Goal: Task Accomplishment & Management: Manage account settings

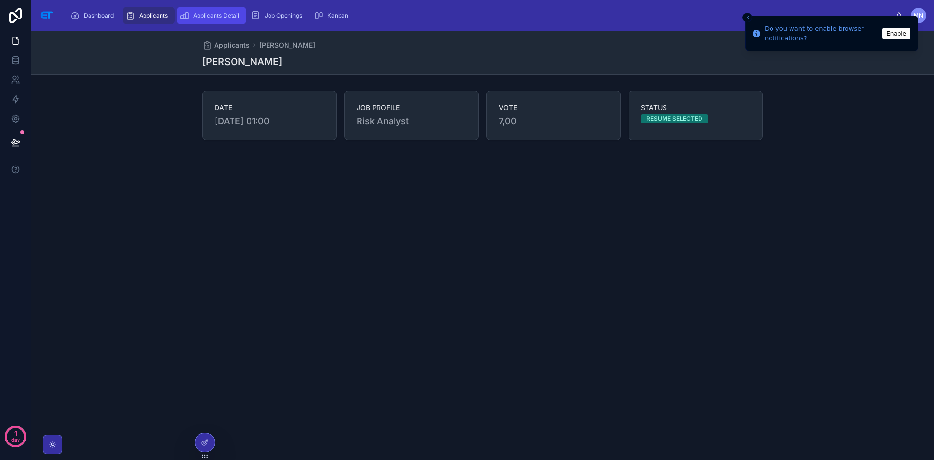
click at [235, 12] on span "Applicants Detail" at bounding box center [216, 16] width 46 height 8
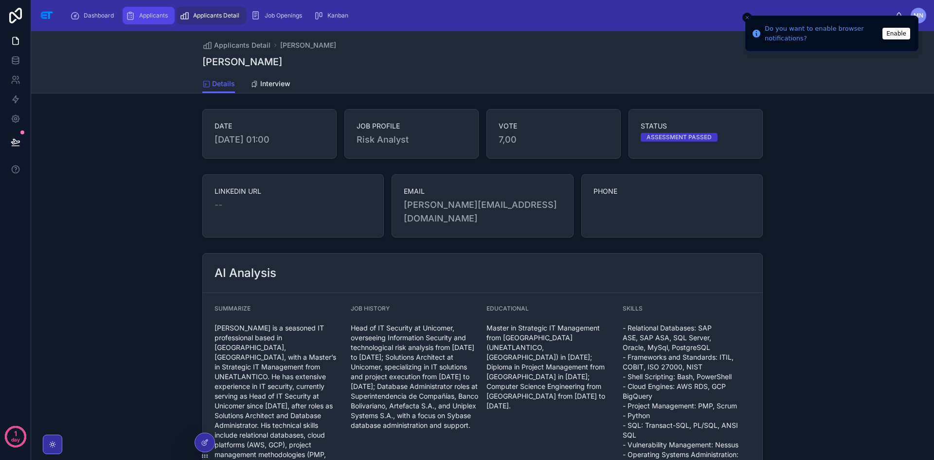
click at [163, 14] on span "Applicants" at bounding box center [153, 16] width 29 height 8
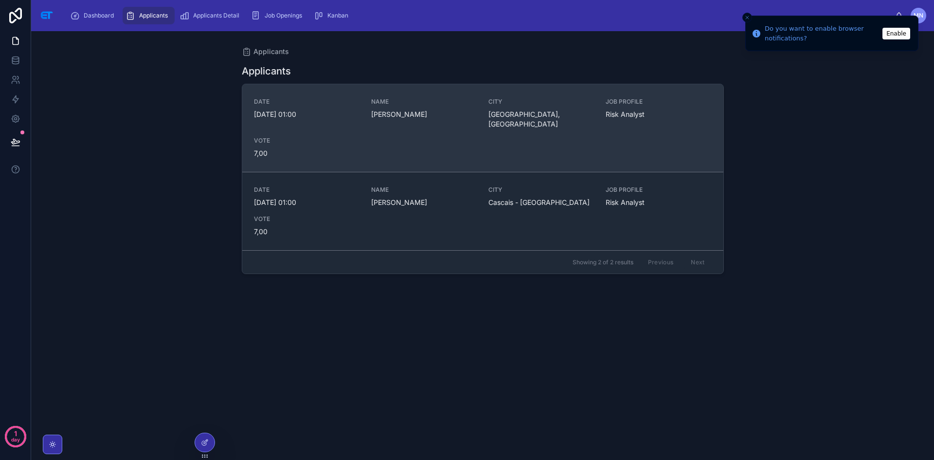
click at [313, 137] on span "VOTE" at bounding box center [307, 141] width 106 height 8
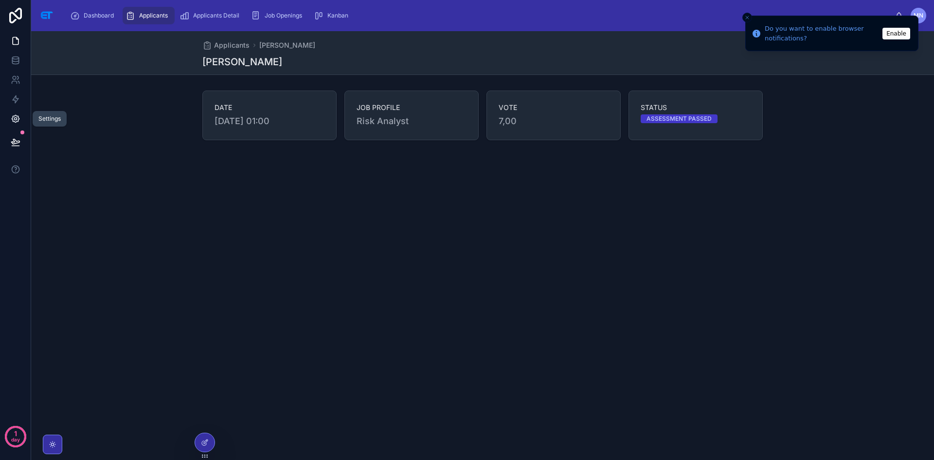
click at [15, 118] on icon at bounding box center [15, 119] width 2 height 2
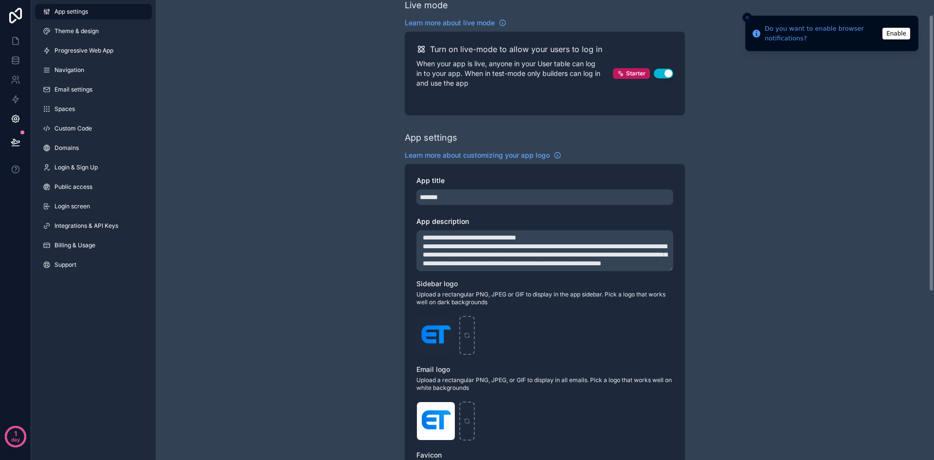
scroll to position [6, 0]
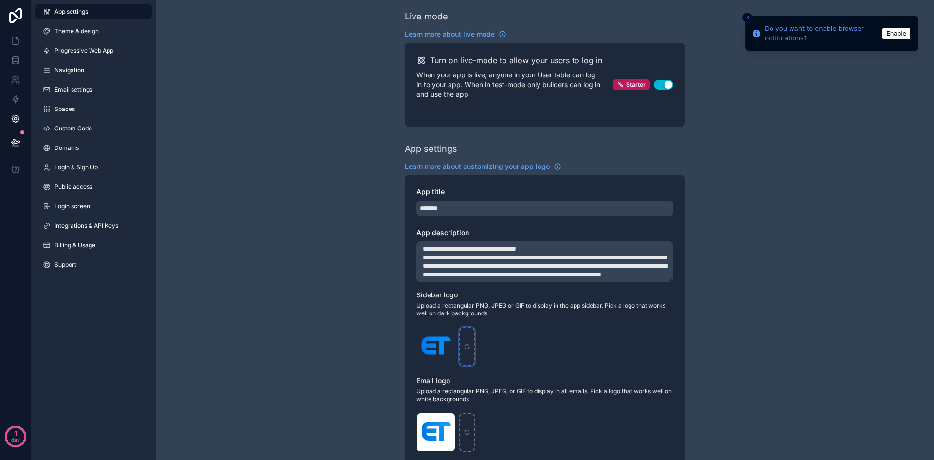
click at [466, 349] on icon "scrollable content" at bounding box center [466, 348] width 4 height 2
click at [465, 345] on icon "scrollable content" at bounding box center [466, 345] width 4 height 2
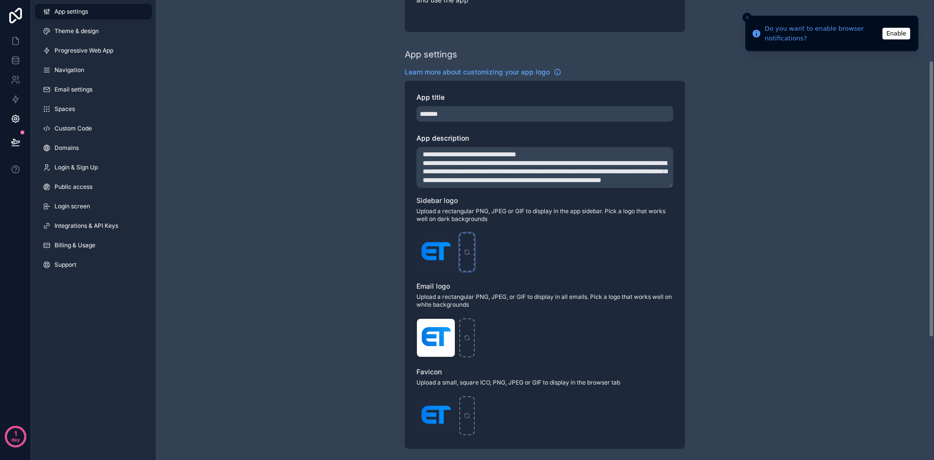
scroll to position [68, 0]
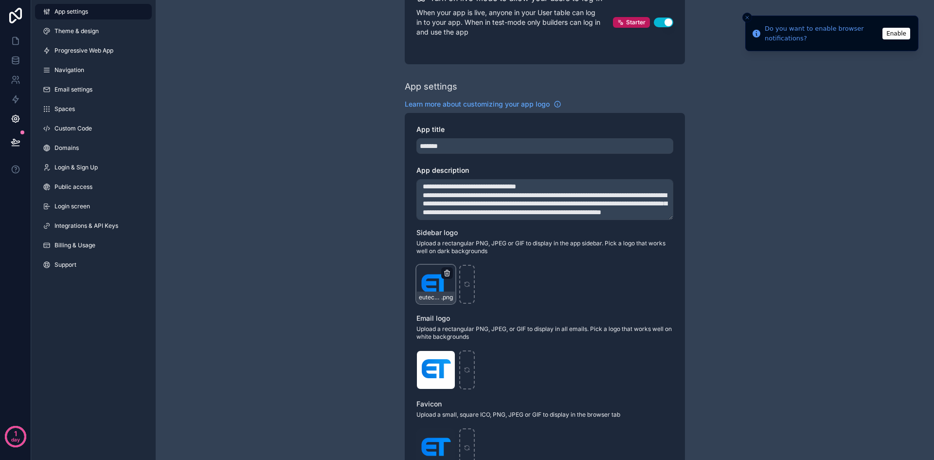
click at [447, 274] on icon "scrollable content" at bounding box center [447, 273] width 0 height 2
click at [449, 358] on icon "scrollable content" at bounding box center [446, 359] width 4 height 4
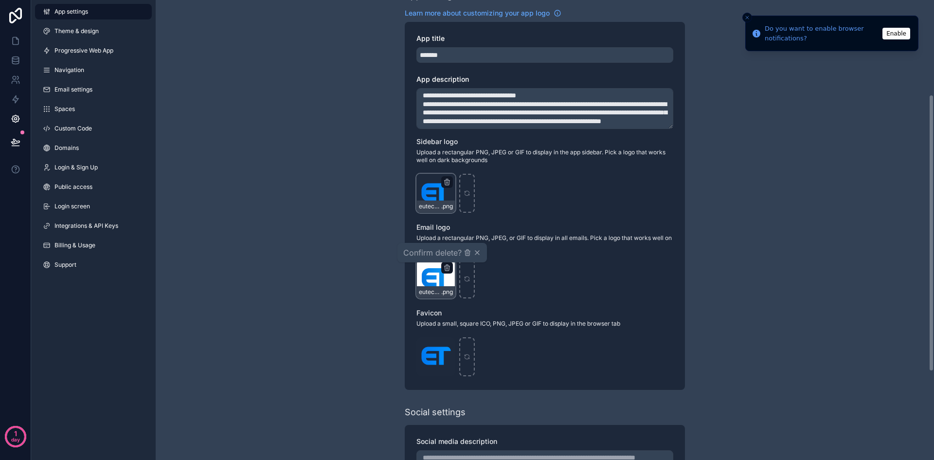
scroll to position [159, 0]
click at [448, 345] on icon "scrollable content" at bounding box center [447, 345] width 8 height 8
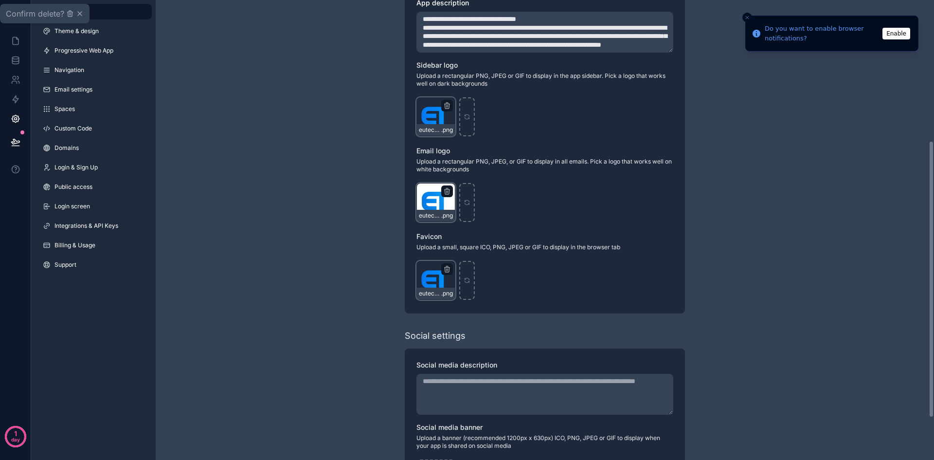
scroll to position [233, 0]
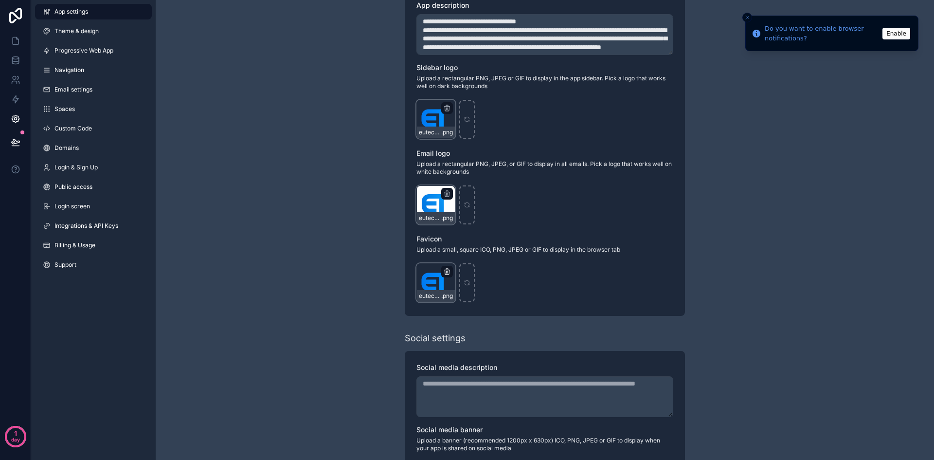
click at [445, 270] on icon "scrollable content" at bounding box center [446, 270] width 5 height 0
click at [545, 289] on div "eutechy_logo_alta .png" at bounding box center [544, 282] width 257 height 39
click at [464, 119] on icon "scrollable content" at bounding box center [466, 119] width 7 height 7
type input "**********"
click at [466, 207] on icon "scrollable content" at bounding box center [466, 206] width 4 height 2
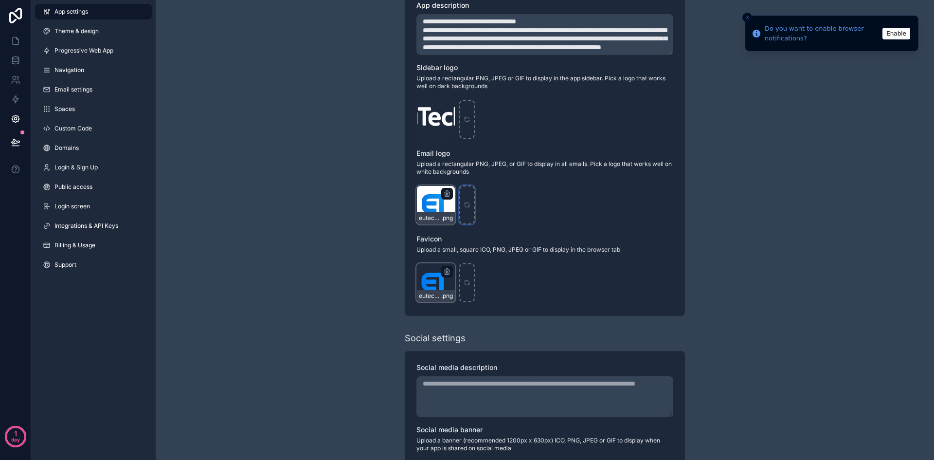
click at [467, 203] on icon "scrollable content" at bounding box center [466, 204] width 7 height 7
type input "**********"
click at [471, 282] on div "scrollable content" at bounding box center [467, 282] width 16 height 39
type input "**********"
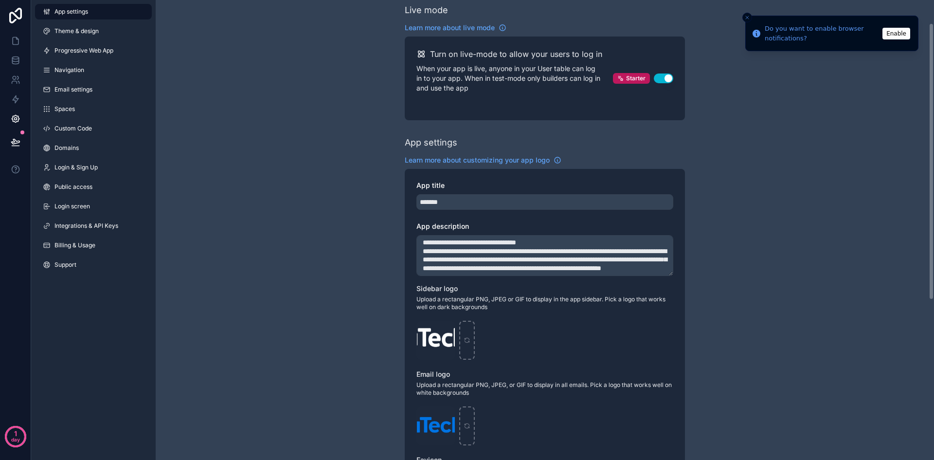
scroll to position [0, 0]
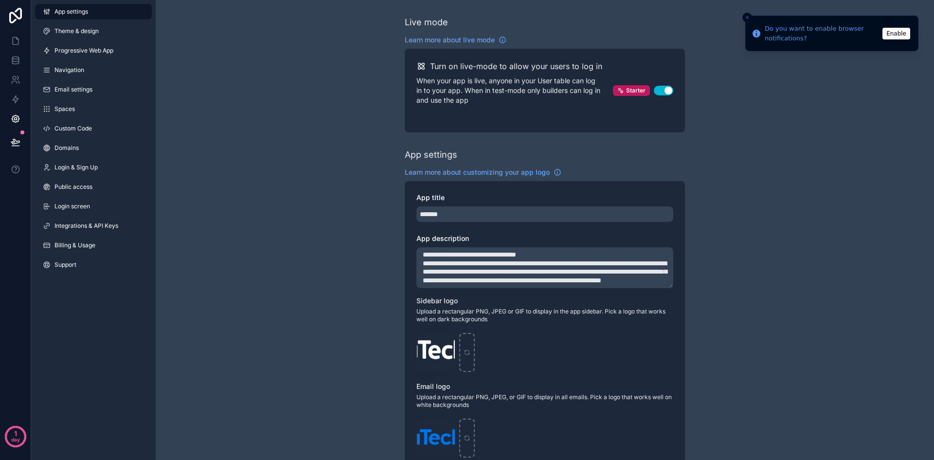
click at [898, 31] on button "Enable" at bounding box center [896, 34] width 28 height 12
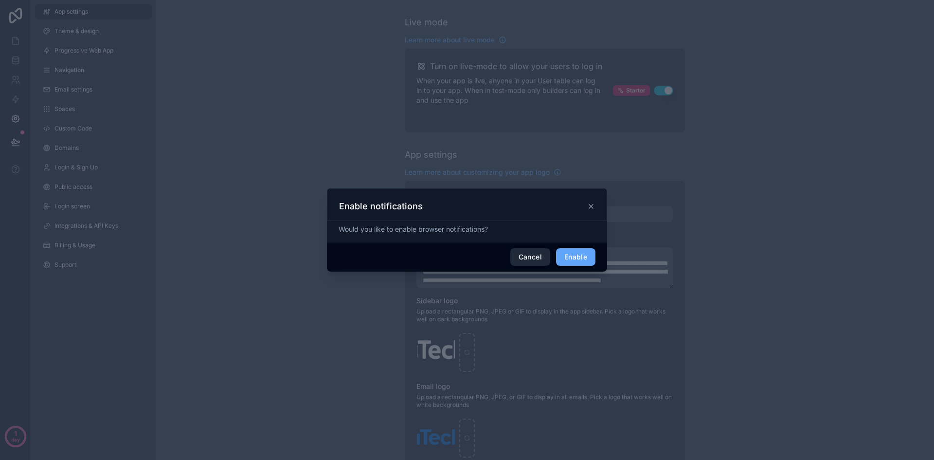
click at [532, 255] on button "Cancel" at bounding box center [530, 257] width 40 height 18
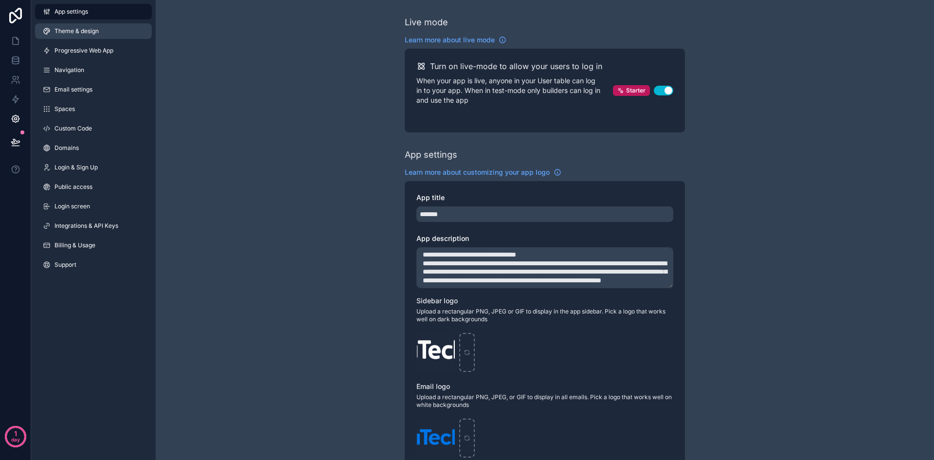
click at [69, 30] on span "Theme & design" at bounding box center [76, 31] width 44 height 8
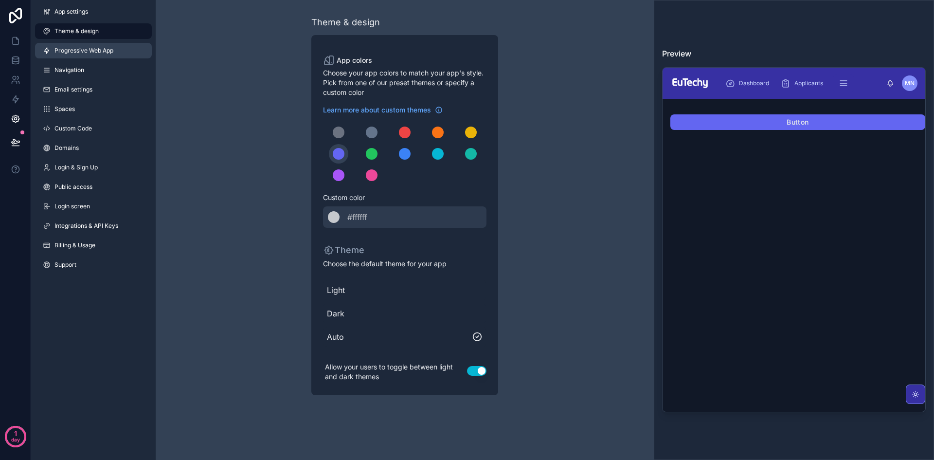
click at [68, 48] on span "Progressive Web App" at bounding box center [83, 51] width 59 height 8
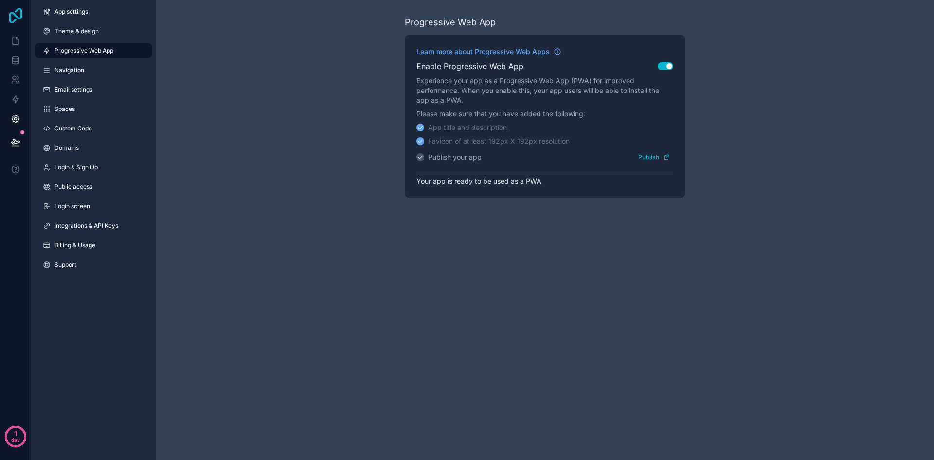
click at [21, 17] on icon at bounding box center [15, 16] width 13 height 16
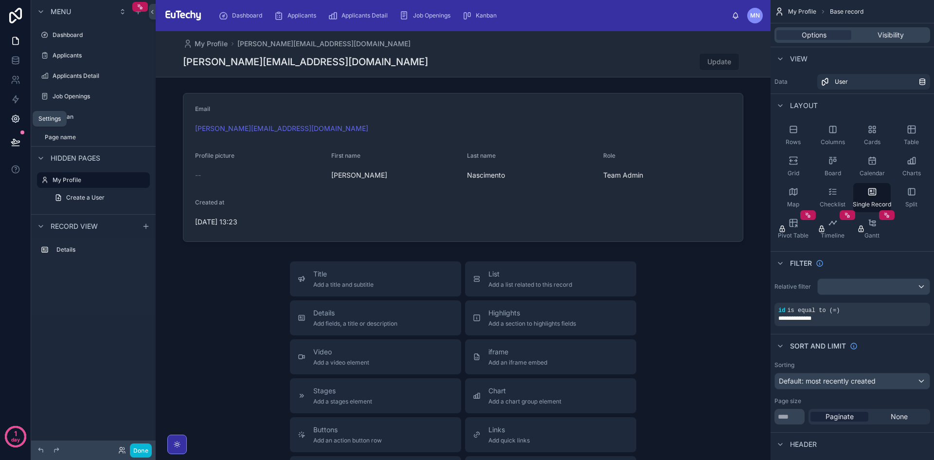
click at [13, 120] on icon at bounding box center [15, 118] width 7 height 7
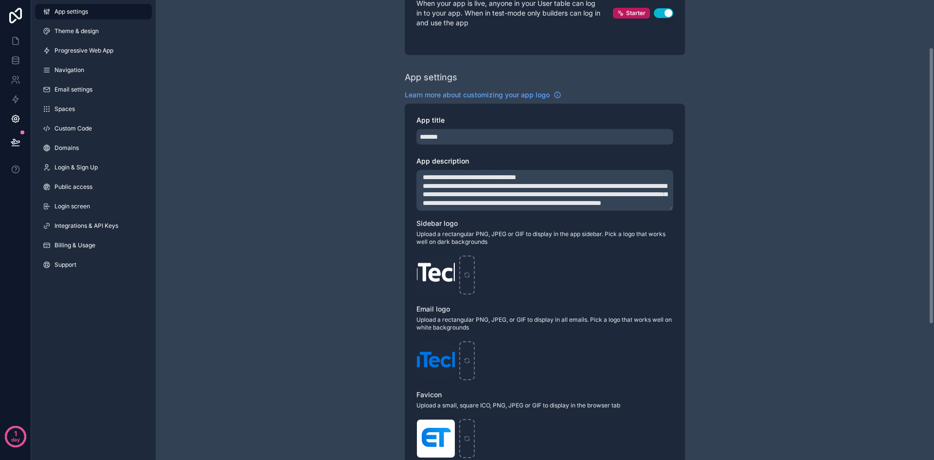
scroll to position [78, 0]
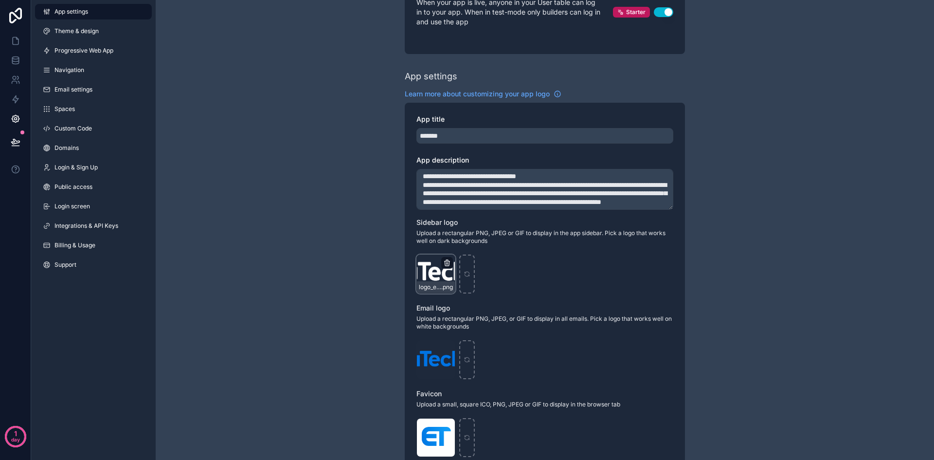
click at [447, 262] on icon "scrollable content" at bounding box center [447, 263] width 8 height 8
click at [467, 245] on icon "button" at bounding box center [467, 245] width 8 height 8
click at [447, 345] on icon "scrollable content" at bounding box center [447, 348] width 8 height 8
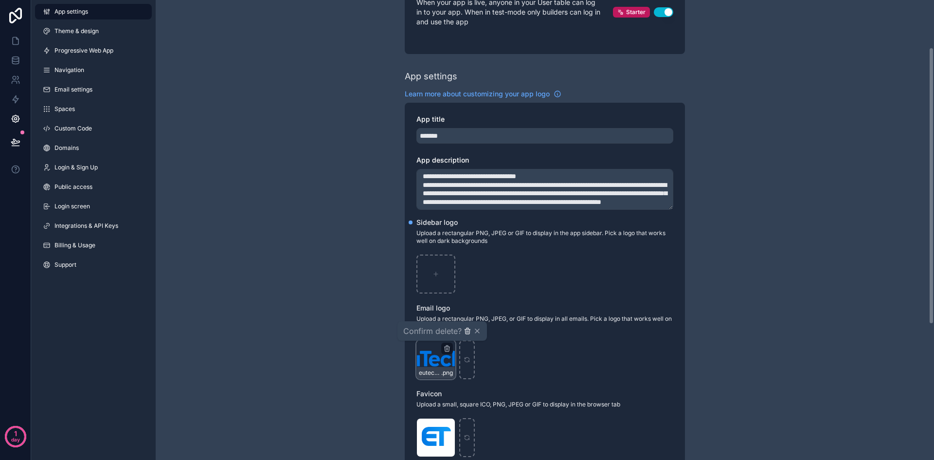
click at [469, 331] on icon "button" at bounding box center [467, 331] width 4 height 4
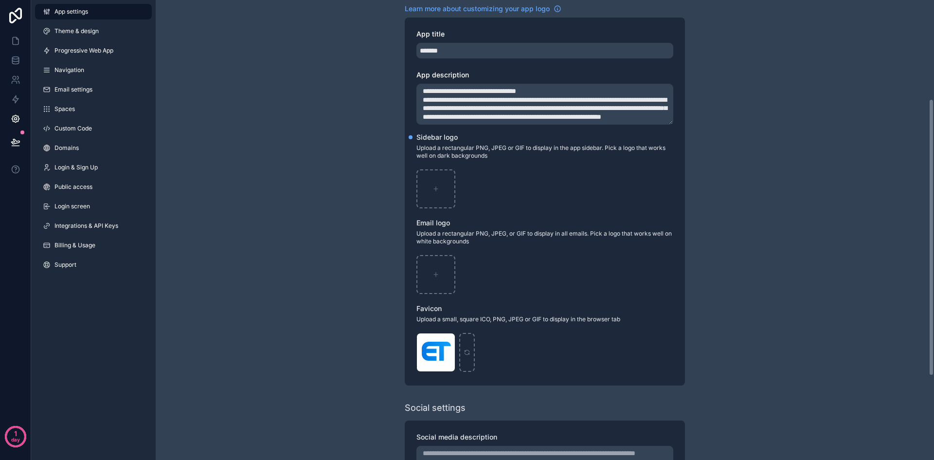
scroll to position [164, 0]
click at [449, 337] on icon "scrollable content" at bounding box center [447, 340] width 8 height 8
click at [468, 325] on icon "button" at bounding box center [467, 323] width 8 height 8
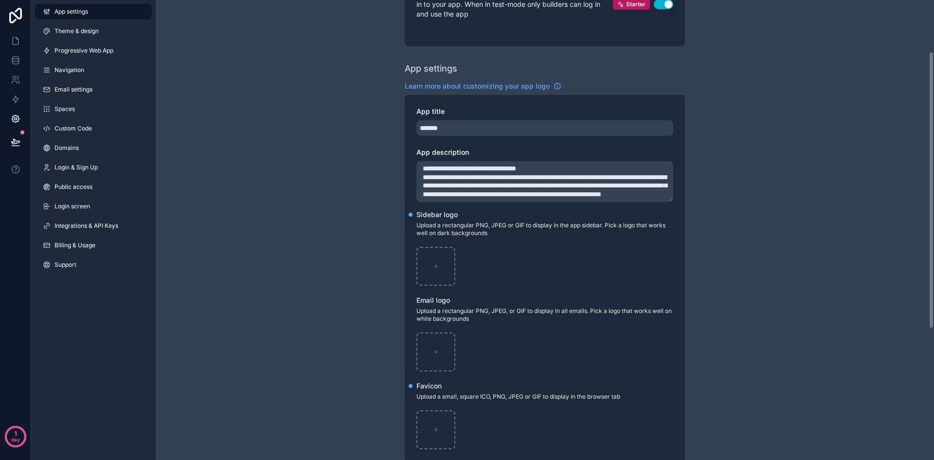
scroll to position [86, 0]
click at [436, 267] on icon "scrollable content" at bounding box center [436, 267] width 0 height 4
type input "**********"
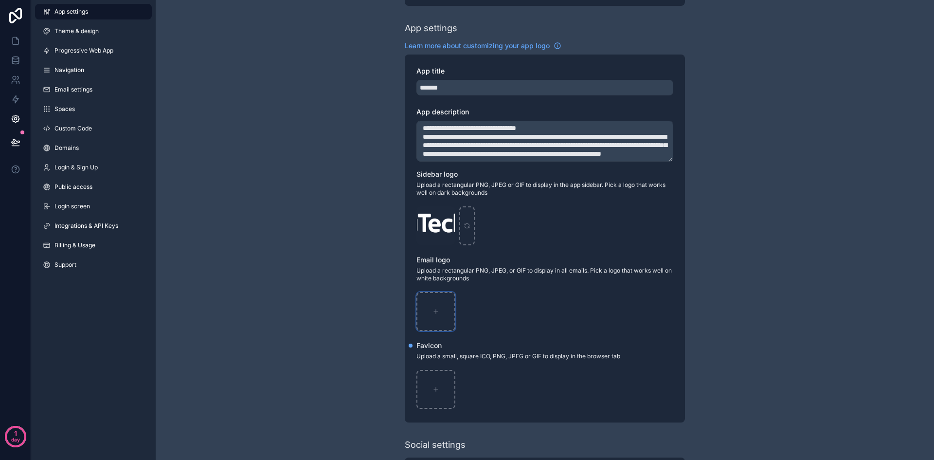
click at [440, 310] on div "scrollable content" at bounding box center [435, 311] width 39 height 39
type input "**********"
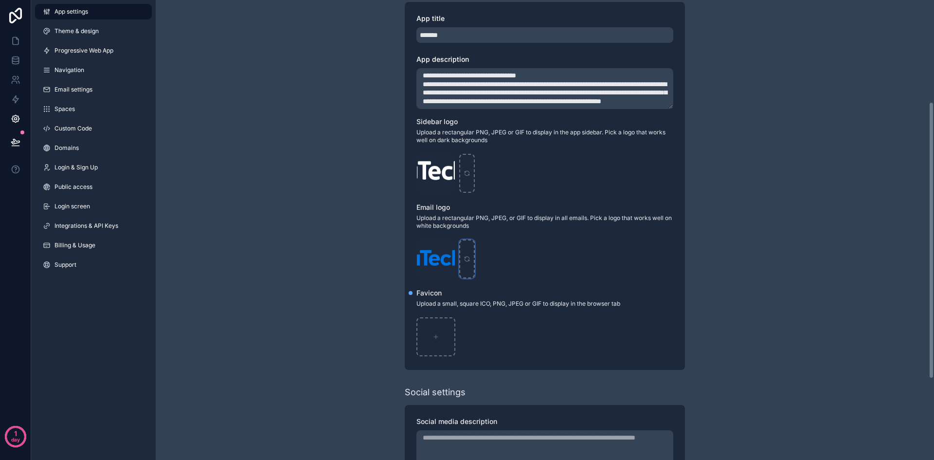
scroll to position [180, 0]
click at [446, 329] on div "scrollable content" at bounding box center [435, 335] width 39 height 39
type input "**********"
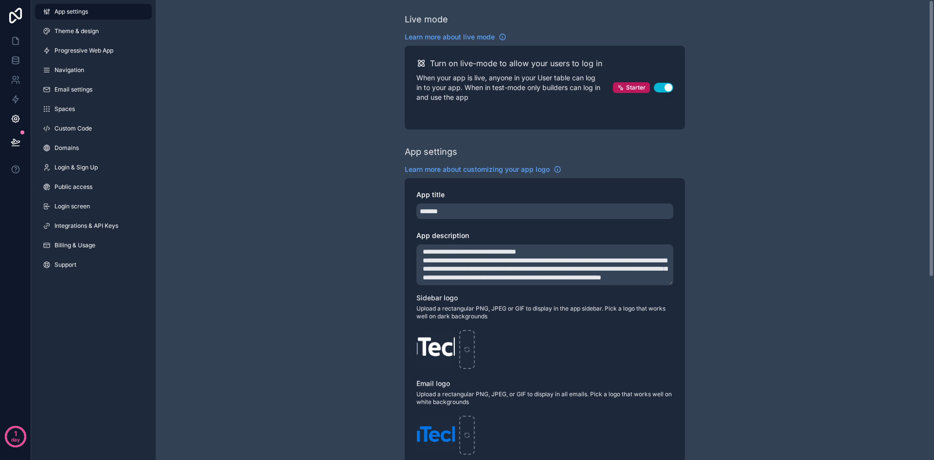
scroll to position [0, 0]
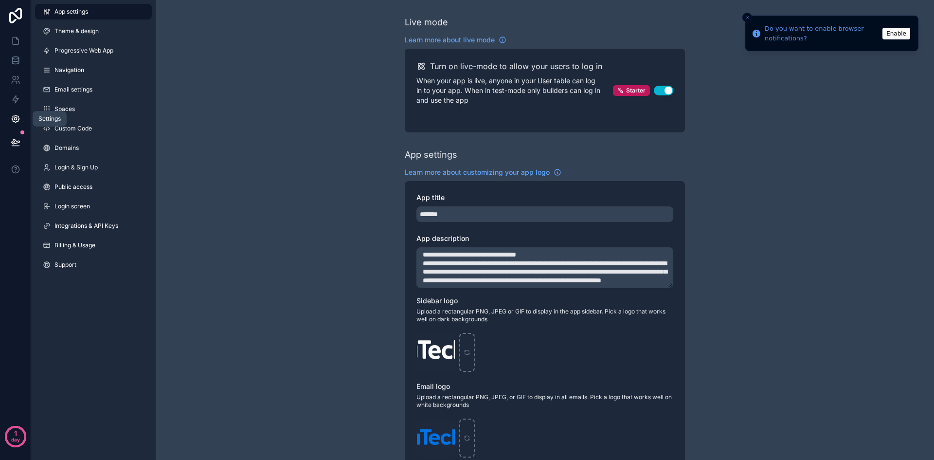
click at [18, 122] on icon at bounding box center [16, 119] width 10 height 10
click at [21, 146] on button at bounding box center [15, 141] width 21 height 27
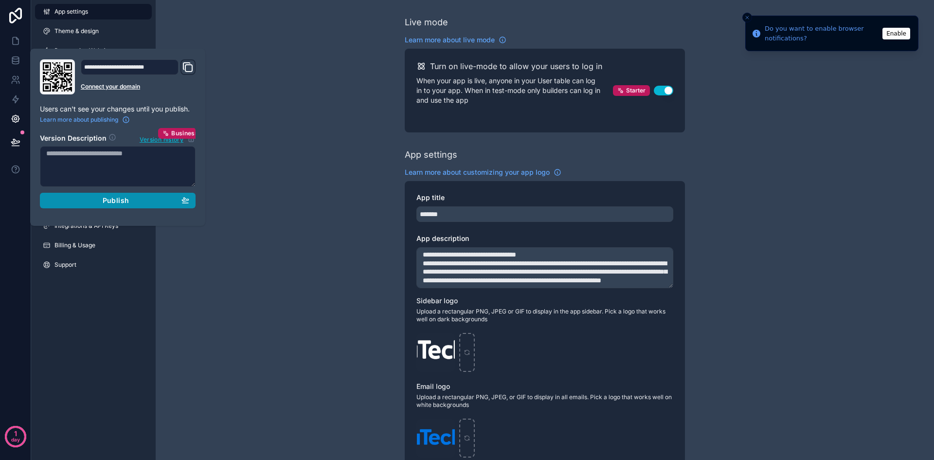
click at [131, 205] on button "Publish" at bounding box center [118, 201] width 156 height 16
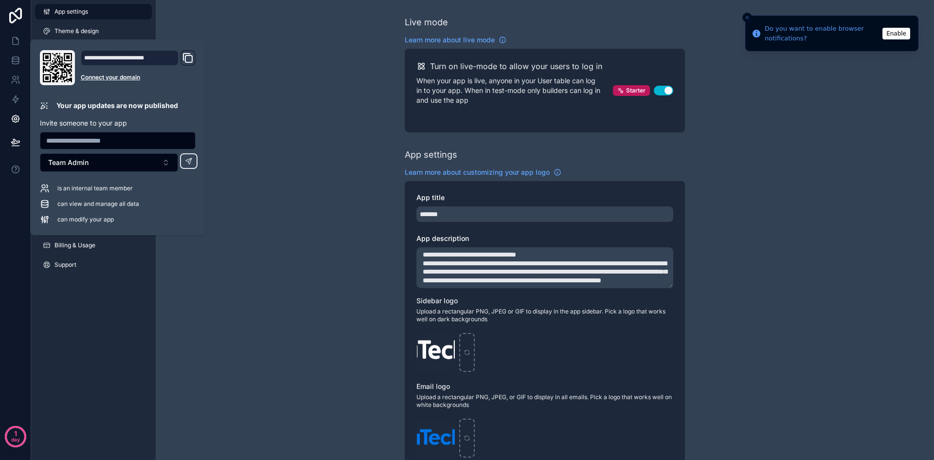
click at [189, 59] on icon "Domain and Custom Link" at bounding box center [188, 58] width 12 height 12
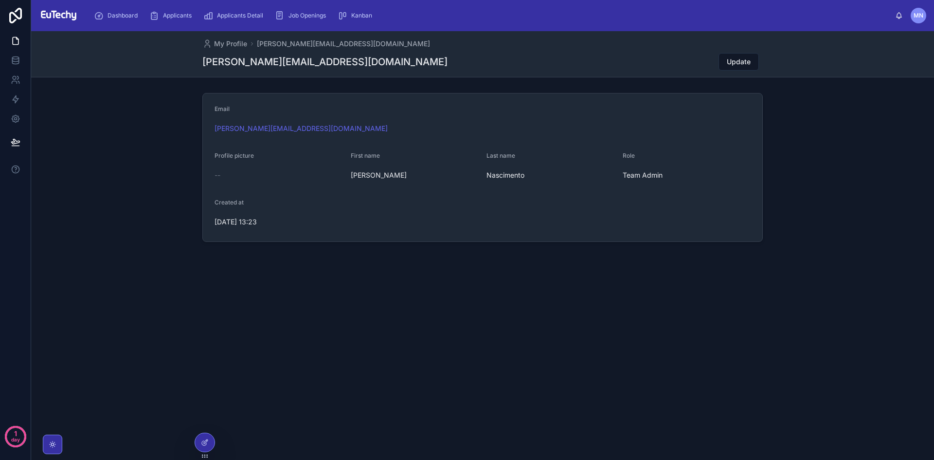
click at [49, 15] on img at bounding box center [58, 16] width 39 height 16
click at [15, 120] on icon at bounding box center [15, 119] width 2 height 2
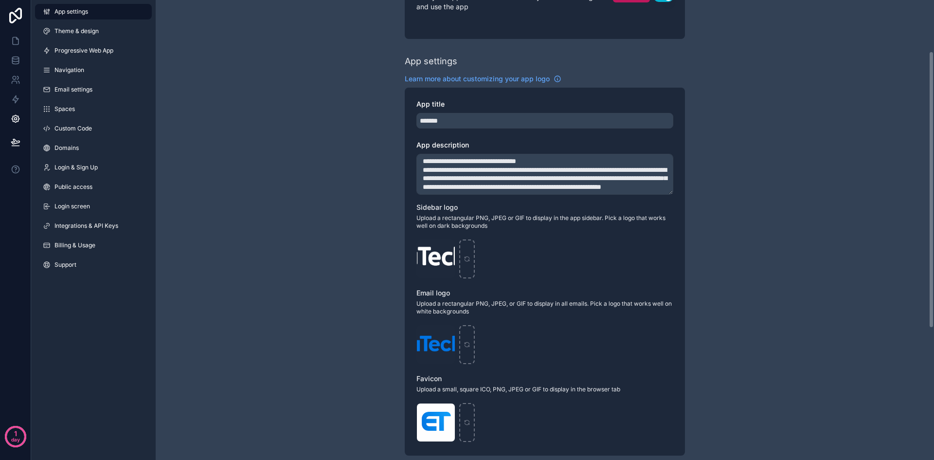
scroll to position [98, 0]
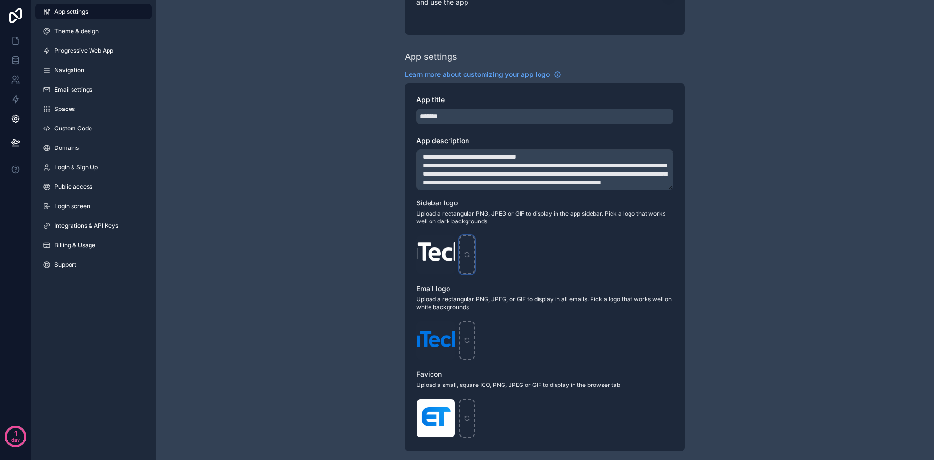
click at [471, 253] on div "scrollable content" at bounding box center [467, 254] width 16 height 39
type input "**********"
click at [463, 334] on div "scrollable content" at bounding box center [467, 339] width 16 height 39
type input "**********"
click at [21, 137] on button at bounding box center [15, 141] width 21 height 27
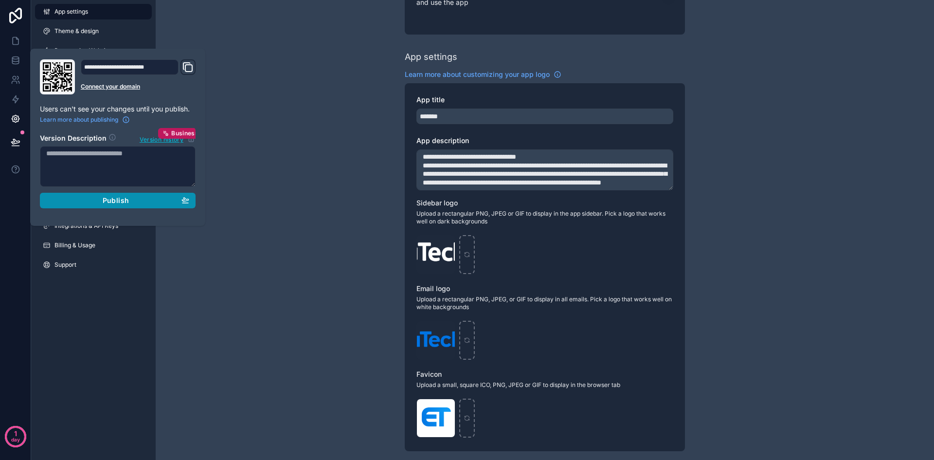
click at [113, 203] on span "Publish" at bounding box center [116, 200] width 26 height 9
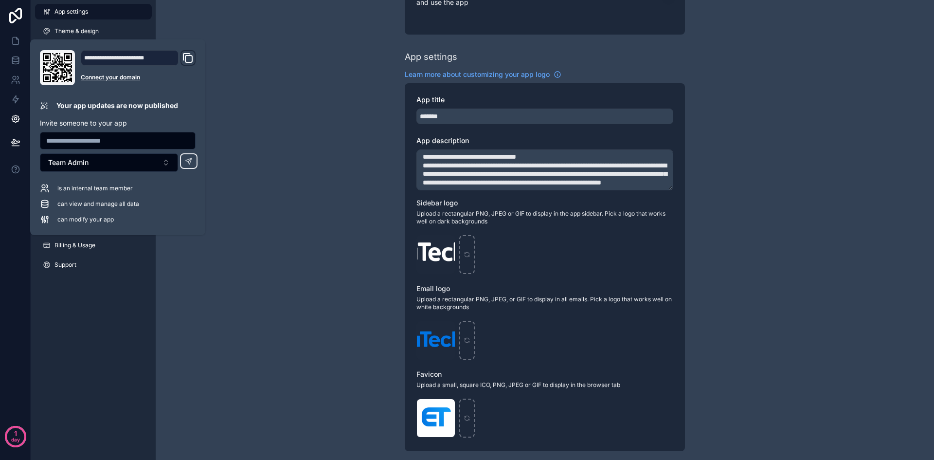
click at [276, 128] on div "**********" at bounding box center [545, 283] width 778 height 762
